Goal: Task Accomplishment & Management: Manage account settings

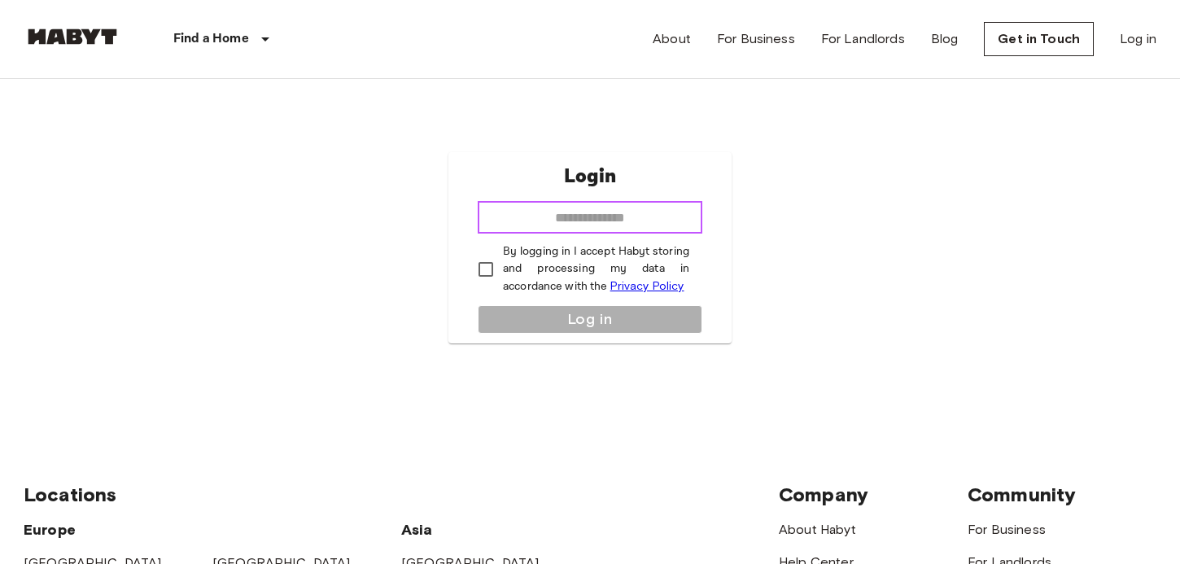
click at [597, 219] on input "email" at bounding box center [589, 217] width 225 height 33
click at [945, 177] on div "Login ​ By logging in I accept Habyt storing and processing my data in accordan…" at bounding box center [590, 248] width 1132 height 338
click at [1140, 41] on link "Log in" at bounding box center [1137, 39] width 37 height 20
click at [582, 219] on input "email" at bounding box center [589, 217] width 225 height 33
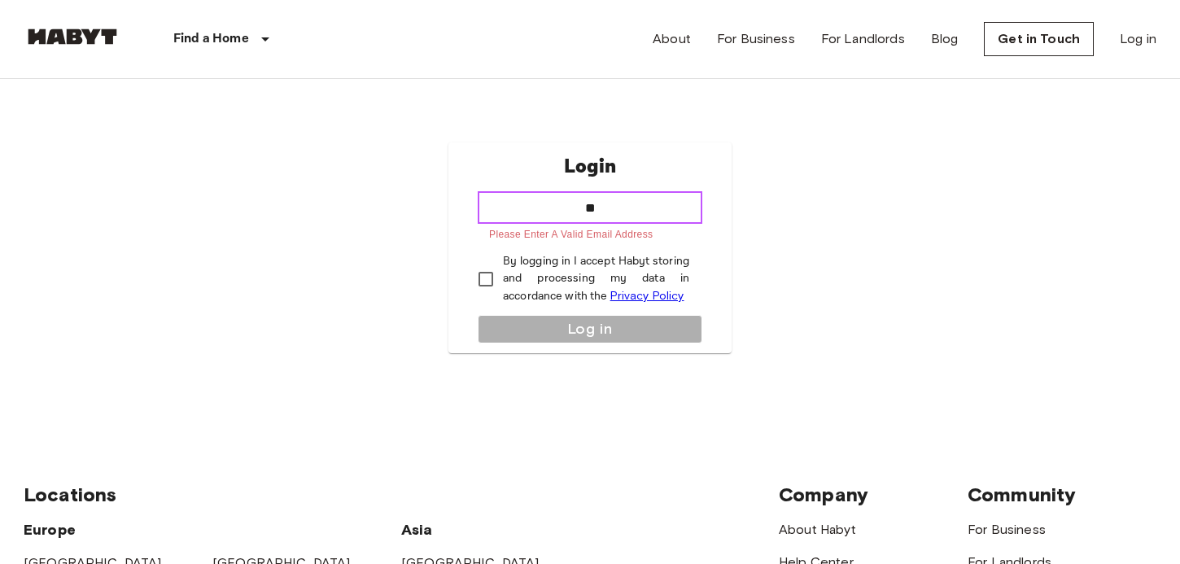
type input "*"
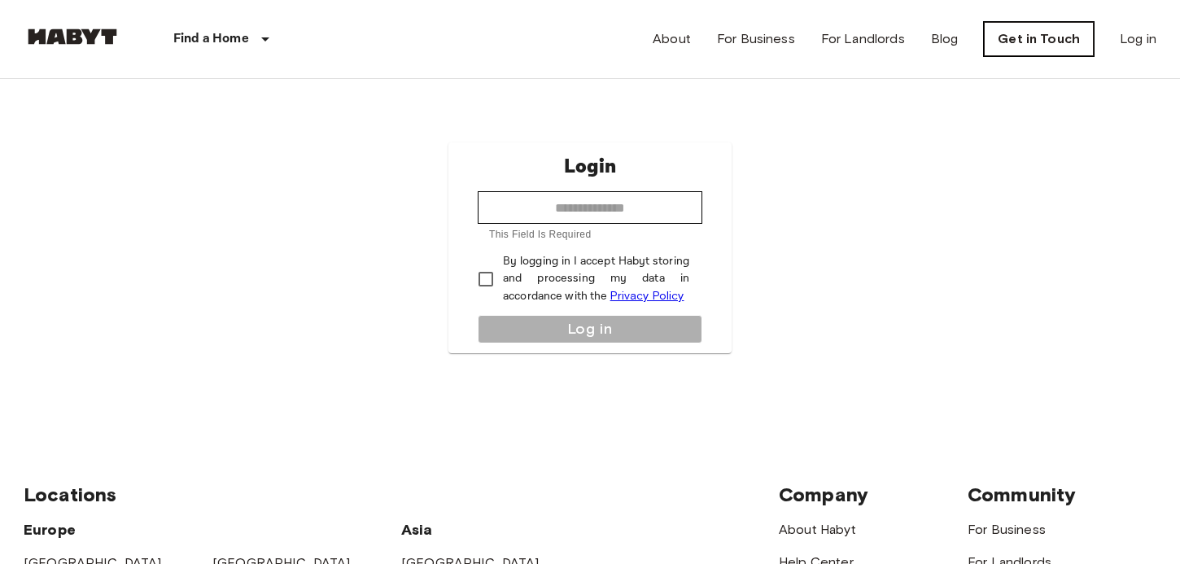
click at [1018, 37] on link "Get in Touch" at bounding box center [1038, 39] width 110 height 34
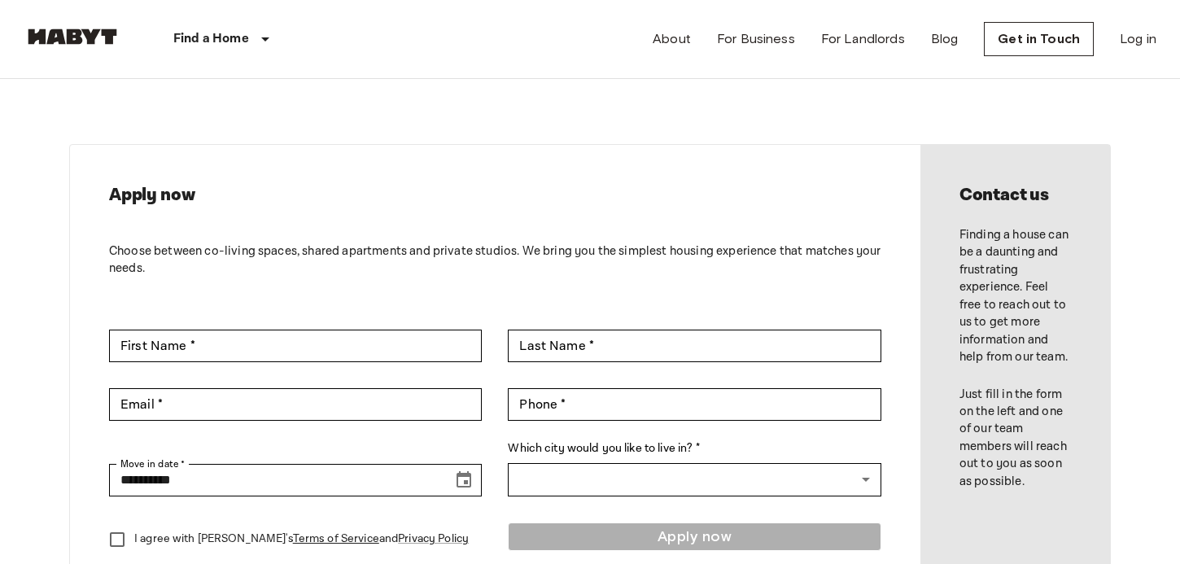
click at [87, 32] on img at bounding box center [73, 36] width 98 height 16
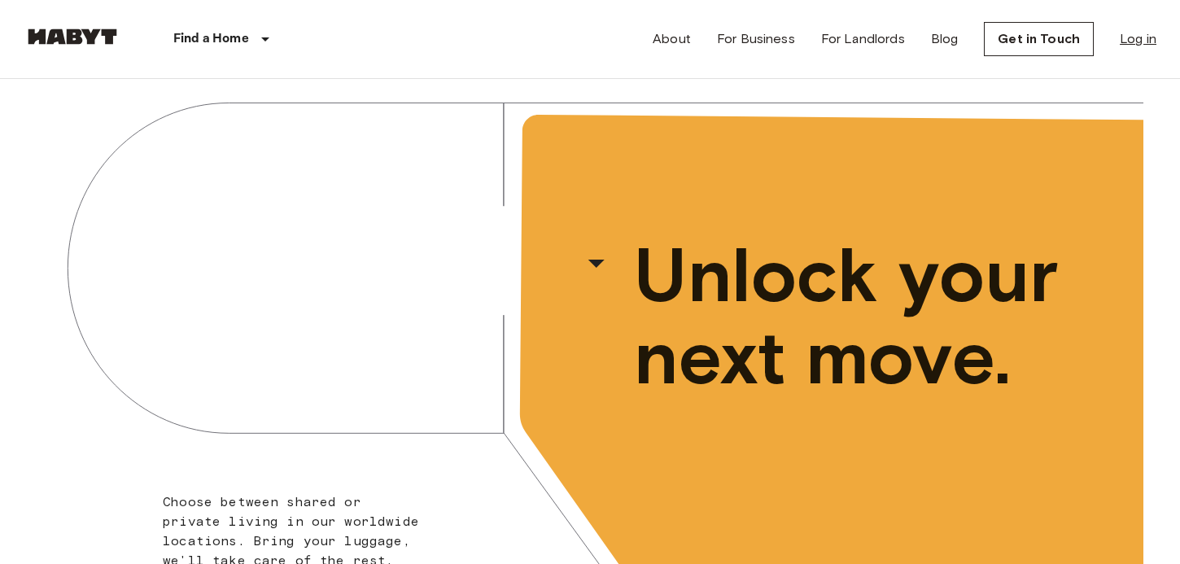
click at [1136, 43] on link "Log in" at bounding box center [1137, 39] width 37 height 20
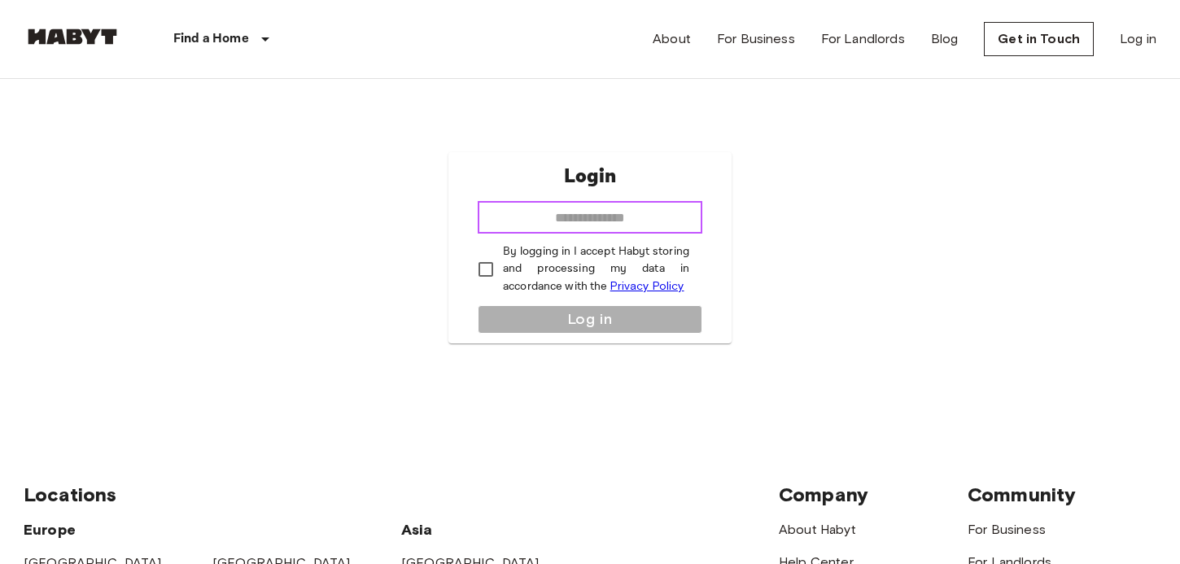
click at [633, 211] on input "email" at bounding box center [589, 217] width 225 height 33
type input "**********"
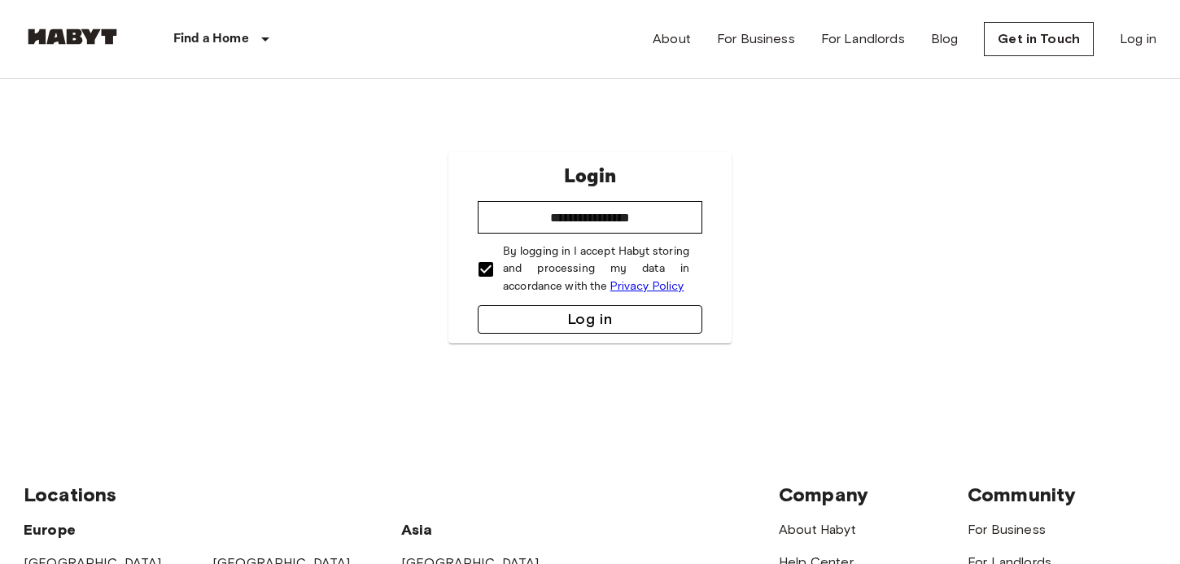
click at [567, 312] on button "Log in" at bounding box center [589, 319] width 225 height 28
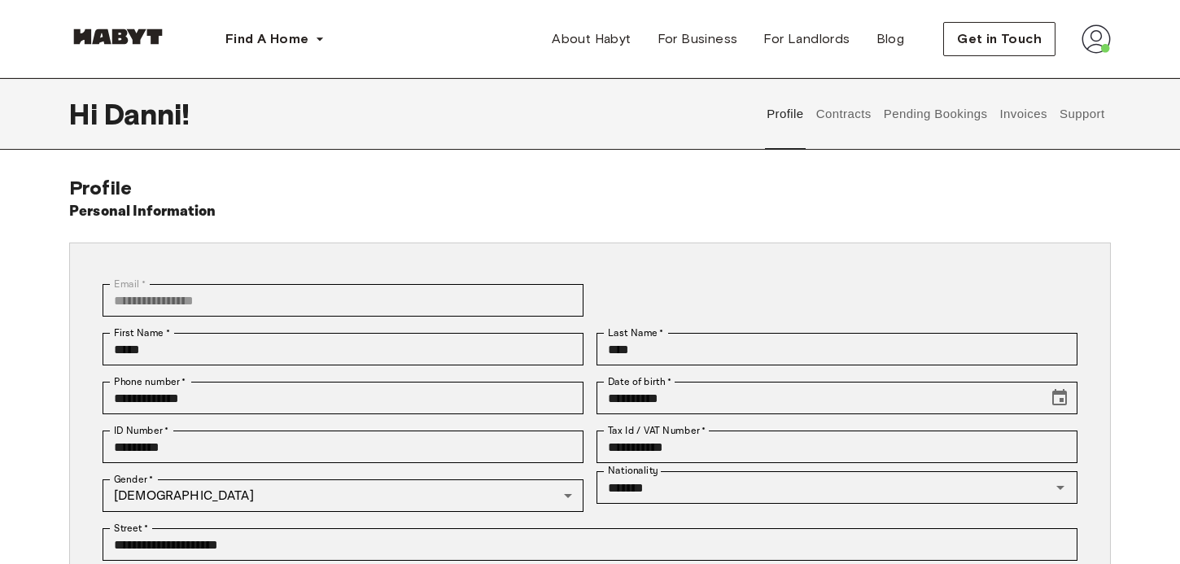
click at [914, 112] on button "Pending Bookings" at bounding box center [935, 114] width 108 height 72
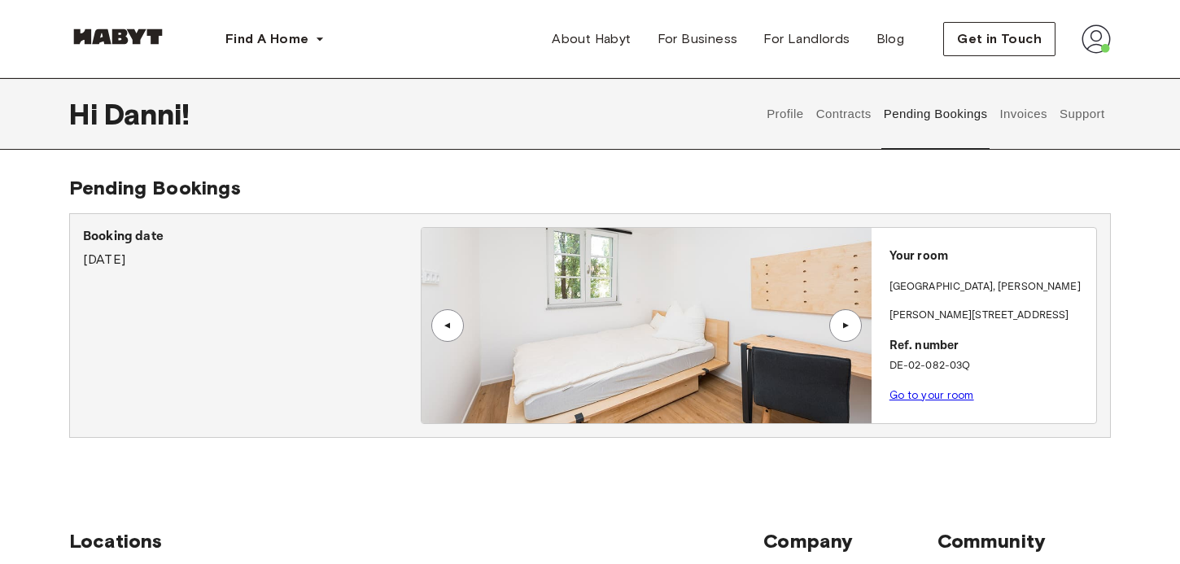
click at [854, 121] on button "Contracts" at bounding box center [842, 114] width 59 height 72
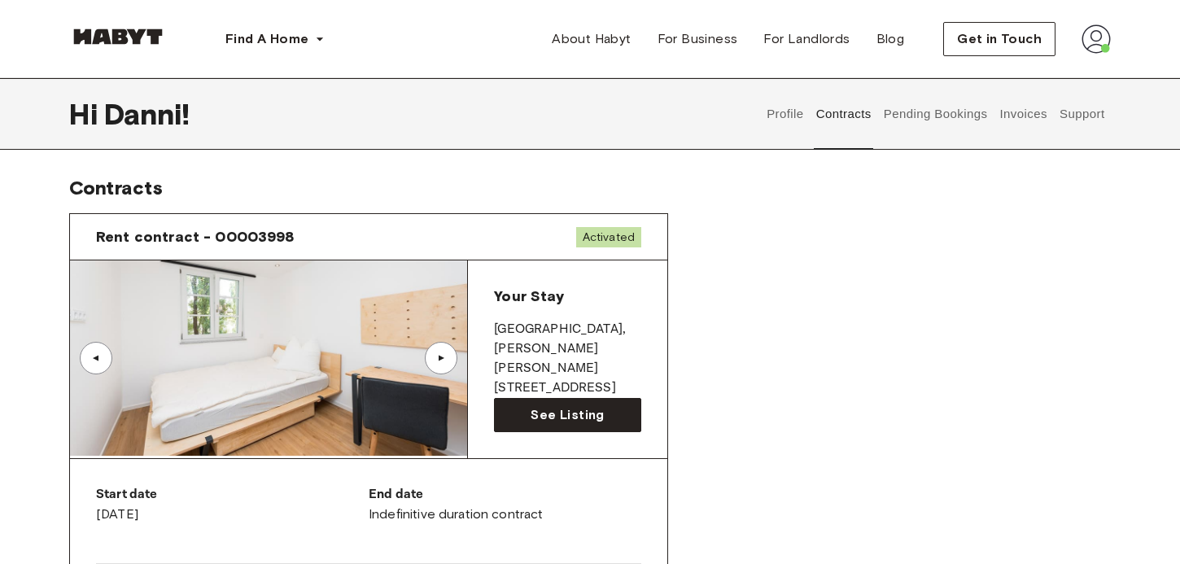
click at [1024, 111] on button "Invoices" at bounding box center [1022, 114] width 51 height 72
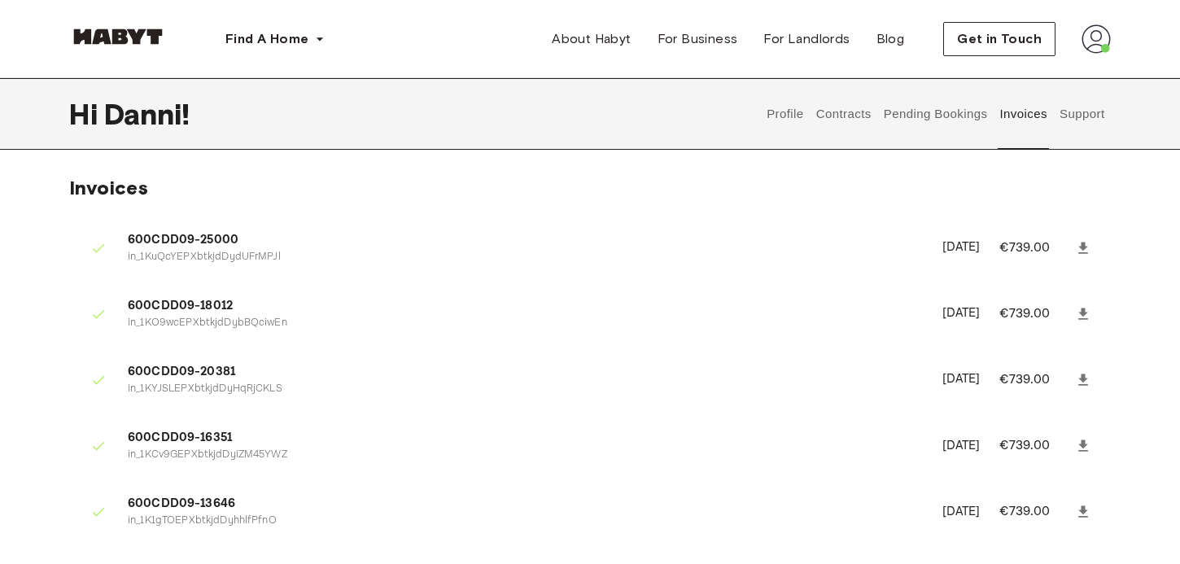
click at [1080, 111] on button "Support" at bounding box center [1082, 114] width 50 height 72
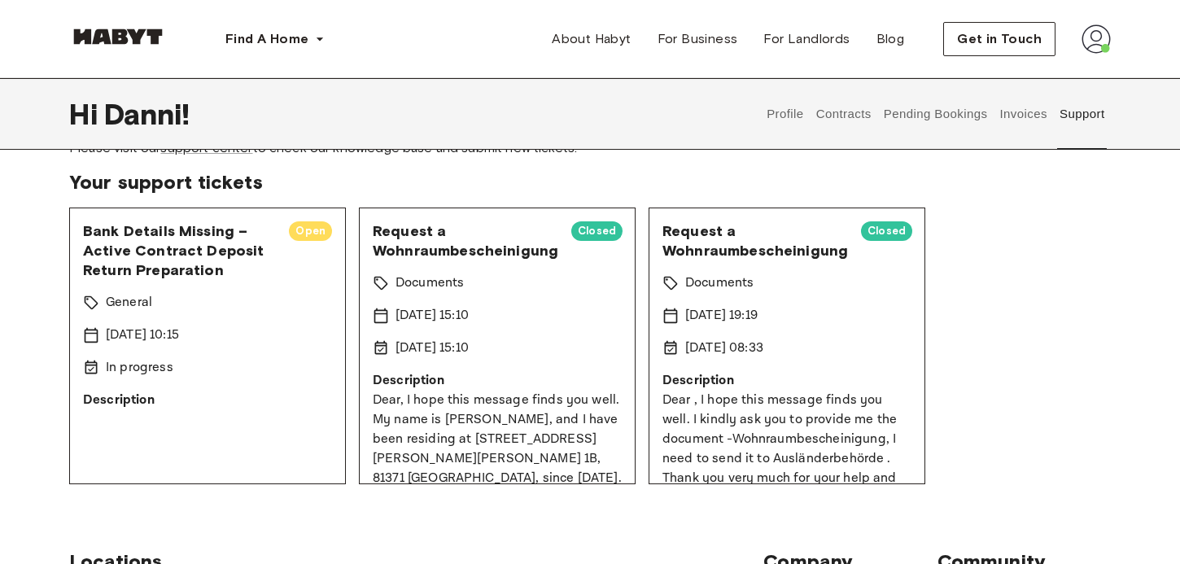
scroll to position [51, 0]
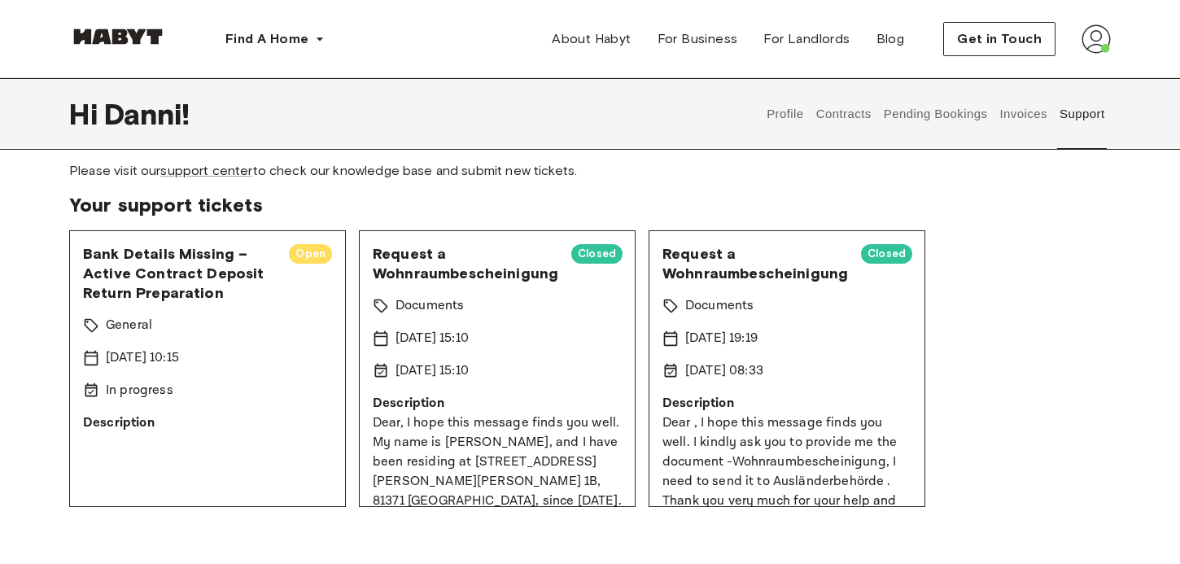
click at [122, 421] on p "Description" at bounding box center [207, 423] width 249 height 20
click at [313, 254] on span "Open" at bounding box center [310, 254] width 43 height 16
click at [169, 281] on span "Bank Details Missing – Active Contract Deposit Return Preparation" at bounding box center [179, 273] width 193 height 59
